Goal: Information Seeking & Learning: Learn about a topic

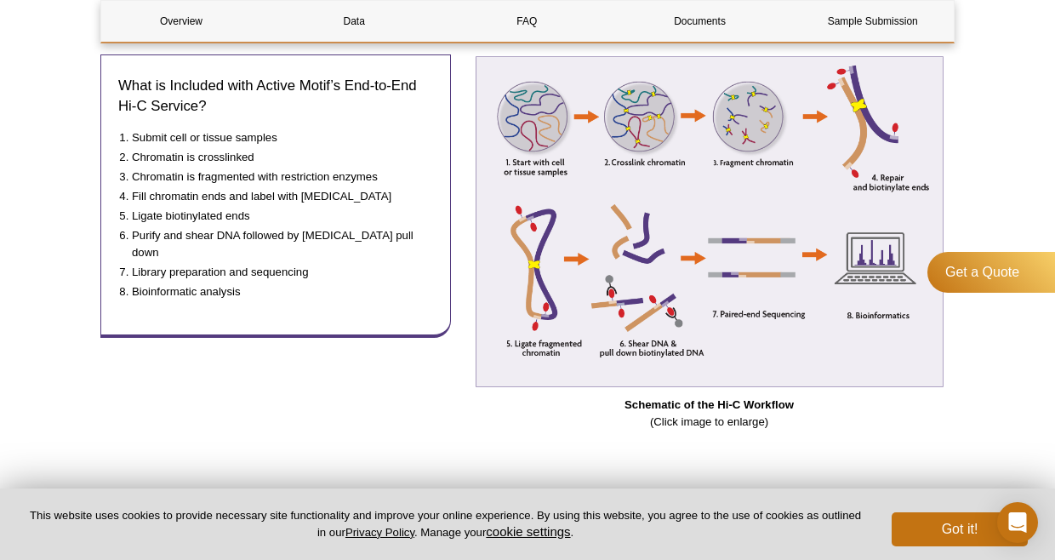
scroll to position [740, 0]
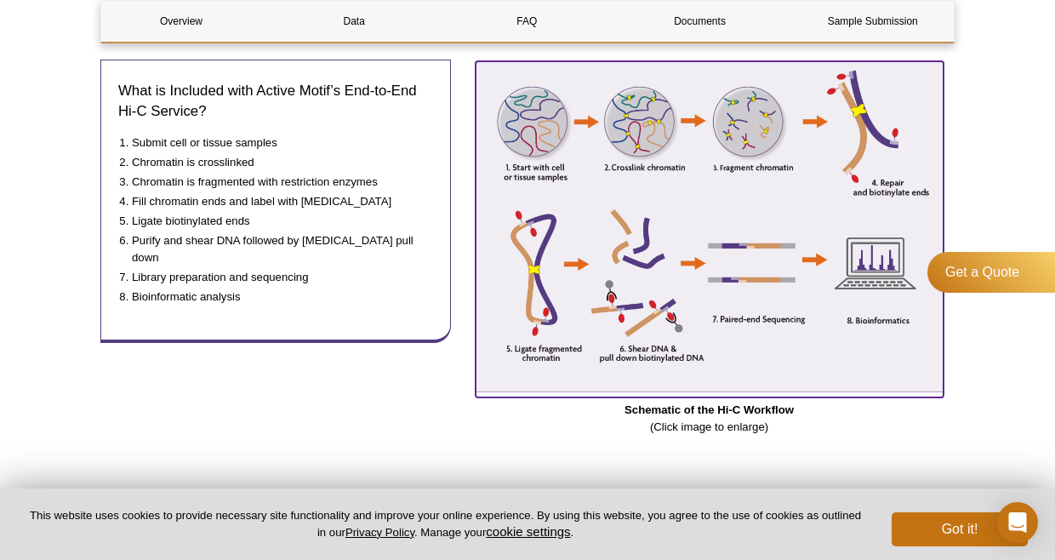
click at [690, 283] on img at bounding box center [710, 226] width 468 height 331
click at [686, 150] on img at bounding box center [710, 226] width 468 height 331
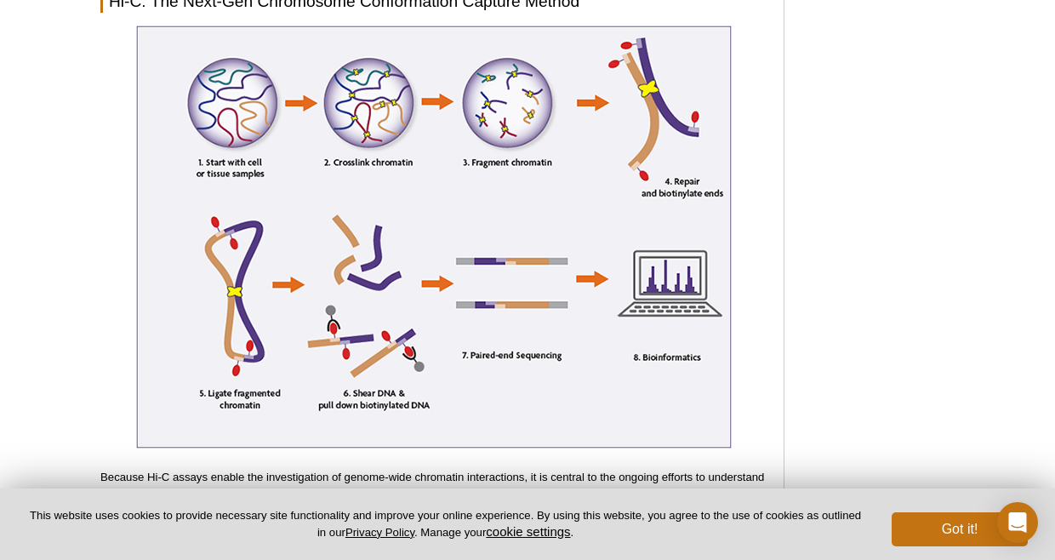
scroll to position [3590, 0]
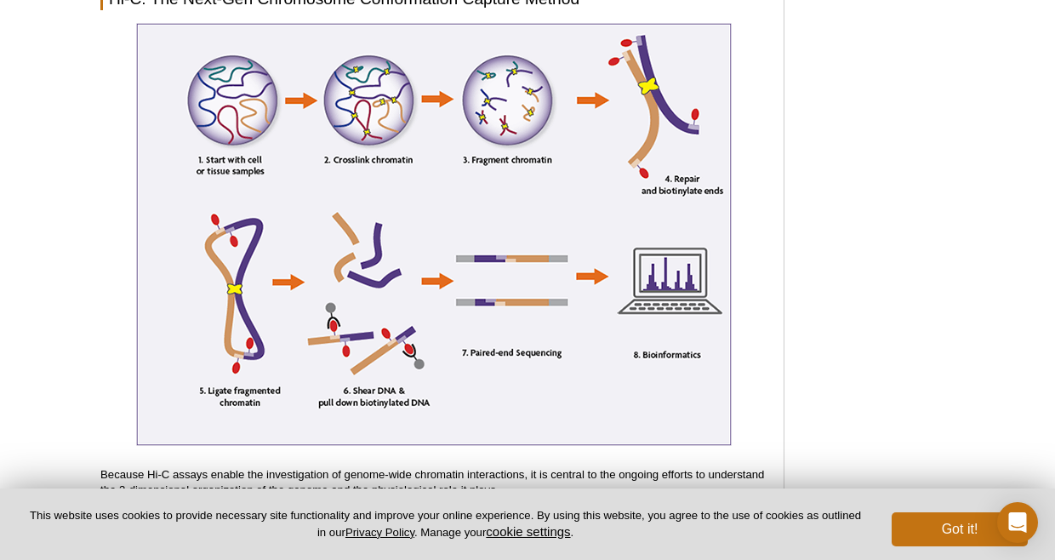
click at [582, 249] on img at bounding box center [434, 234] width 596 height 423
click at [573, 121] on img at bounding box center [434, 234] width 596 height 423
